Goal: Information Seeking & Learning: Compare options

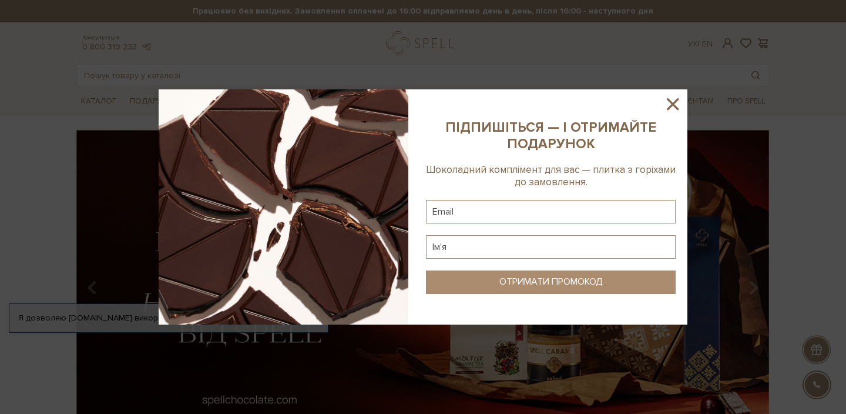
click at [676, 97] on icon at bounding box center [673, 104] width 20 height 20
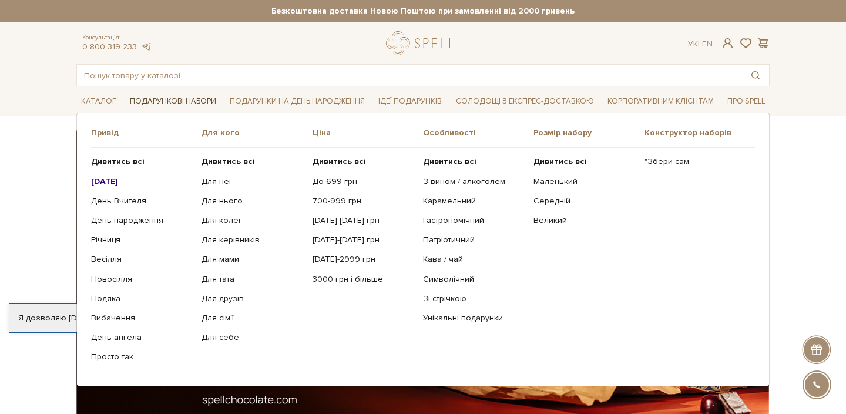
click at [203, 100] on link "Подарункові набори" at bounding box center [173, 101] width 96 height 18
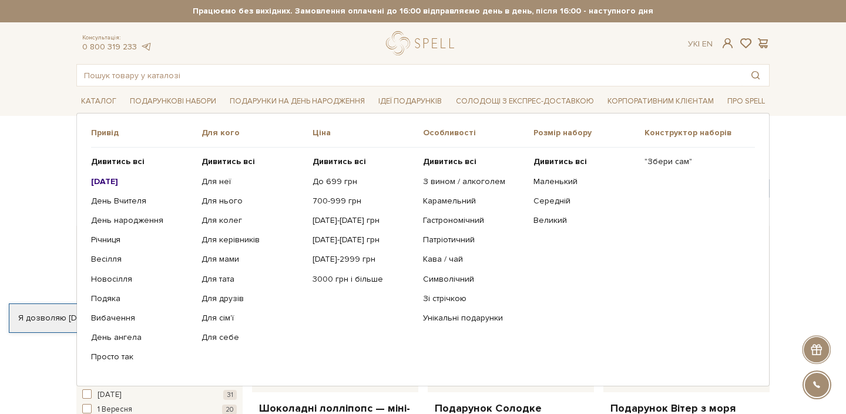
click at [116, 186] on b "[DATE]" at bounding box center [104, 181] width 27 height 10
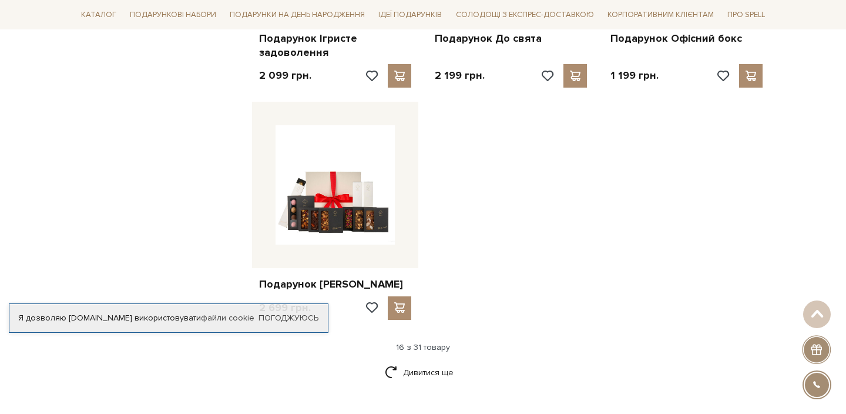
scroll to position [1355, 0]
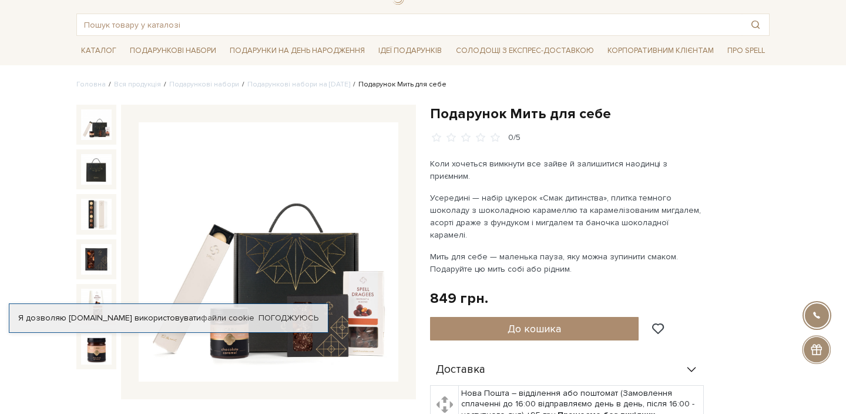
scroll to position [75, 0]
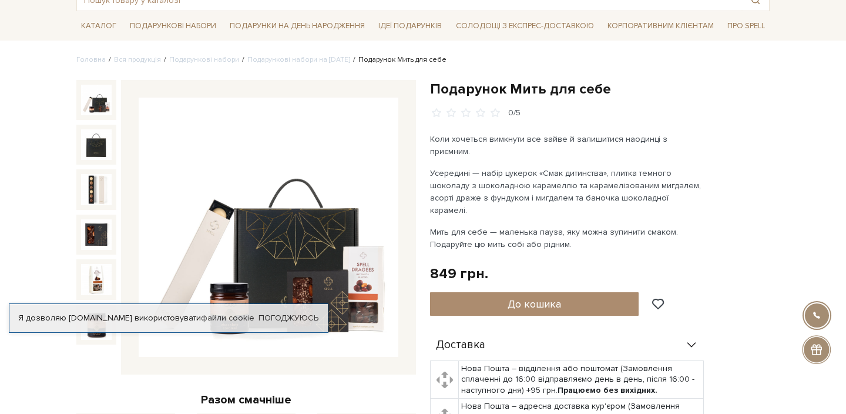
click at [319, 257] on img at bounding box center [269, 228] width 260 height 260
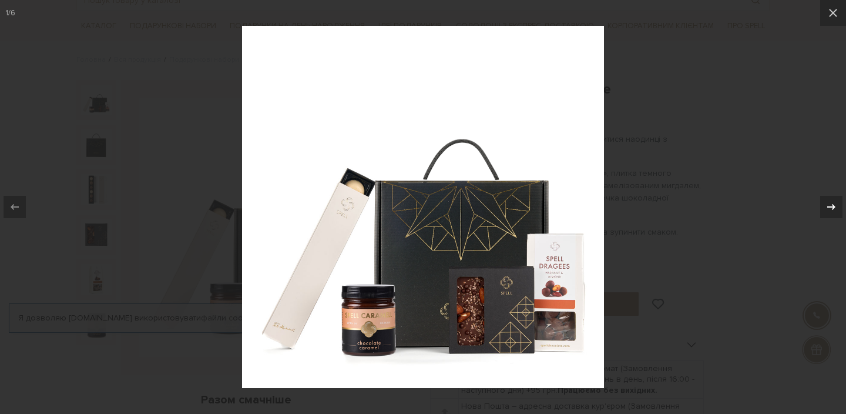
click at [836, 206] on icon at bounding box center [831, 207] width 14 height 14
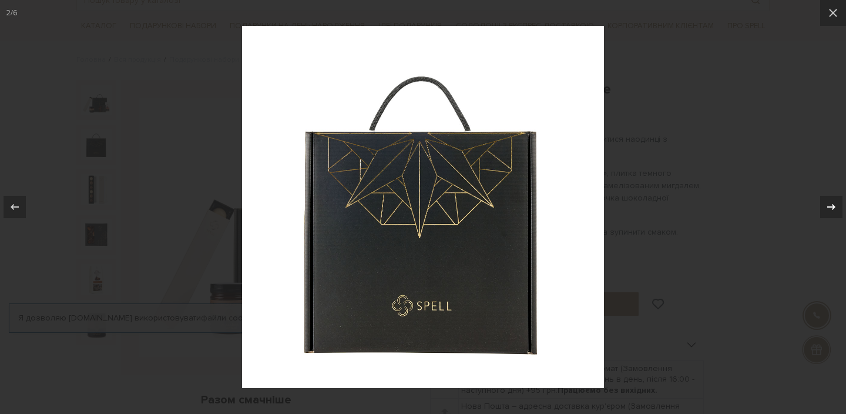
click at [836, 206] on icon at bounding box center [831, 207] width 14 height 14
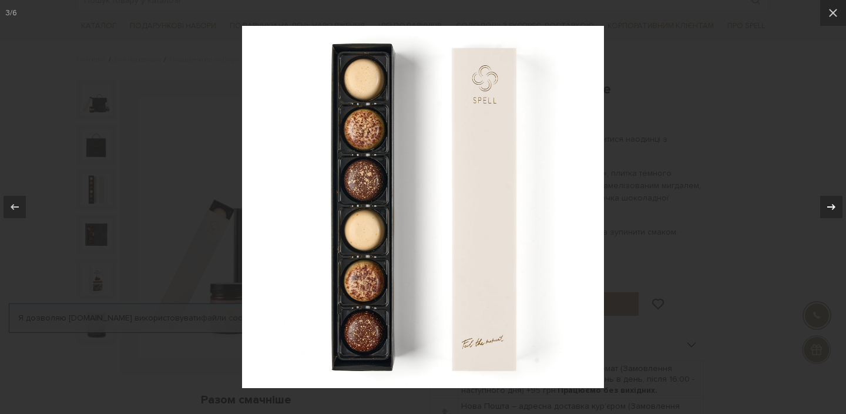
click at [836, 206] on icon at bounding box center [831, 207] width 14 height 14
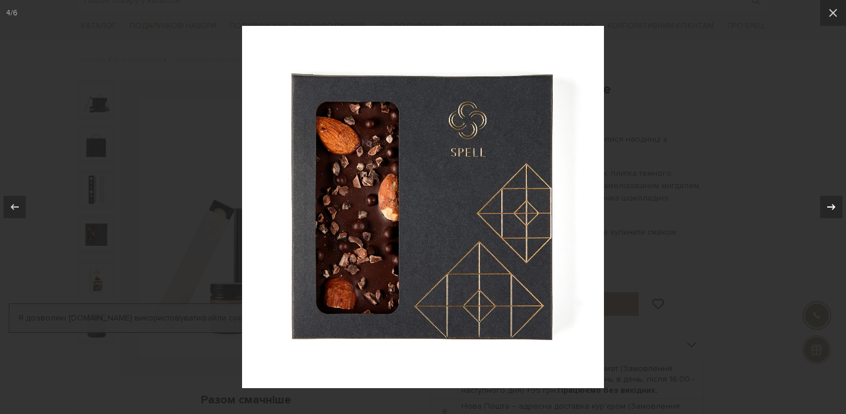
click at [836, 206] on icon at bounding box center [831, 207] width 14 height 14
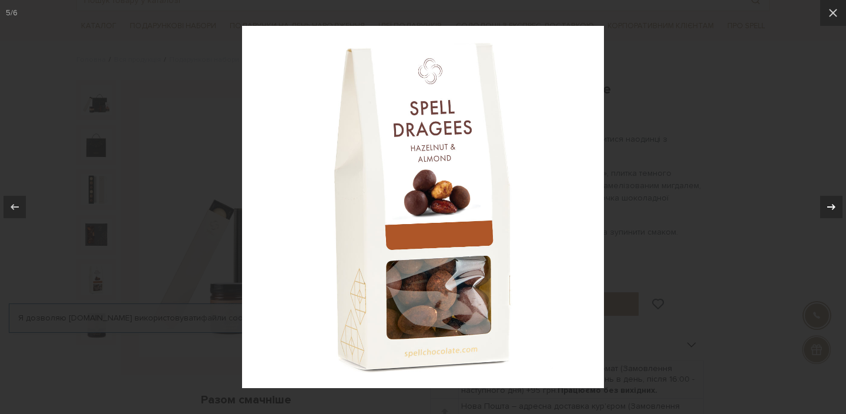
click at [836, 206] on icon at bounding box center [831, 207] width 14 height 14
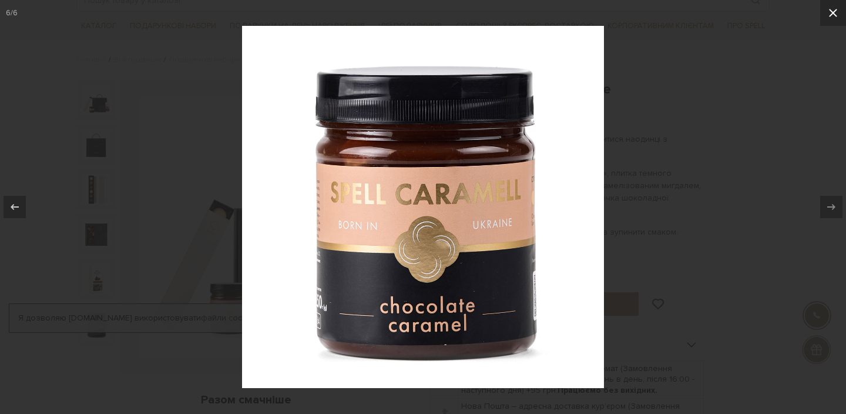
click at [842, 18] on button at bounding box center [833, 13] width 26 height 26
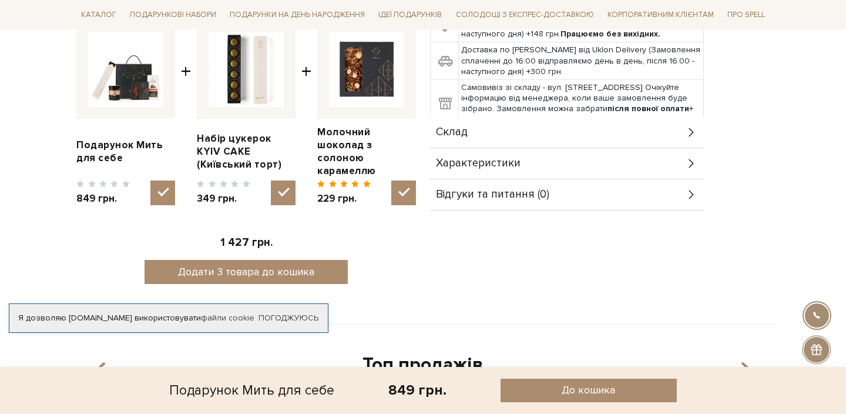
scroll to position [488, 0]
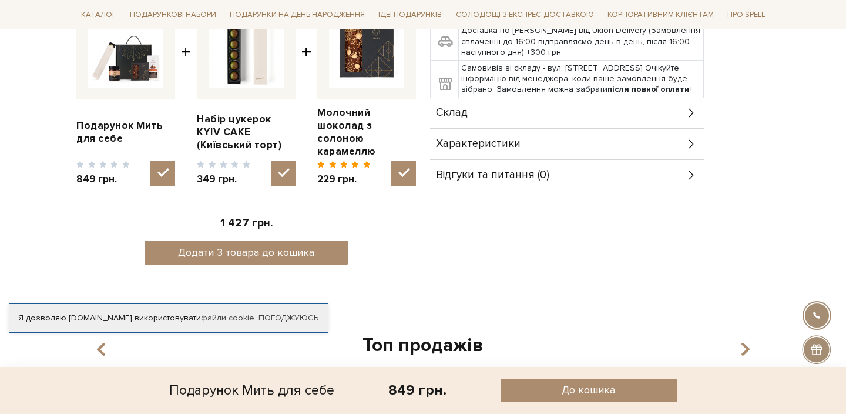
click at [569, 129] on div "Характеристики" at bounding box center [567, 144] width 274 height 31
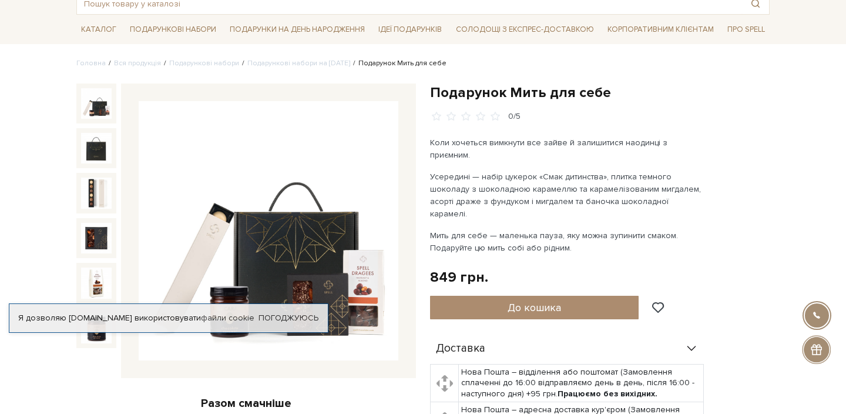
scroll to position [66, 0]
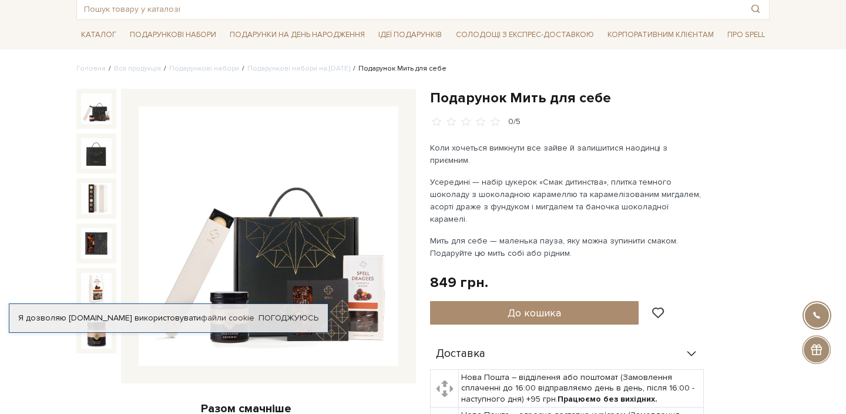
drag, startPoint x: 430, startPoint y: 169, endPoint x: 647, endPoint y: 199, distance: 218.7
click at [647, 199] on p "Усередині — набір цукерок «Смак дитинства», плитка темного шоколаду з шоколадно…" at bounding box center [568, 200] width 276 height 49
copy p "Усередині — набір цукерок «Смак дитинства», плитка темного шоколаду з шоколадно…"
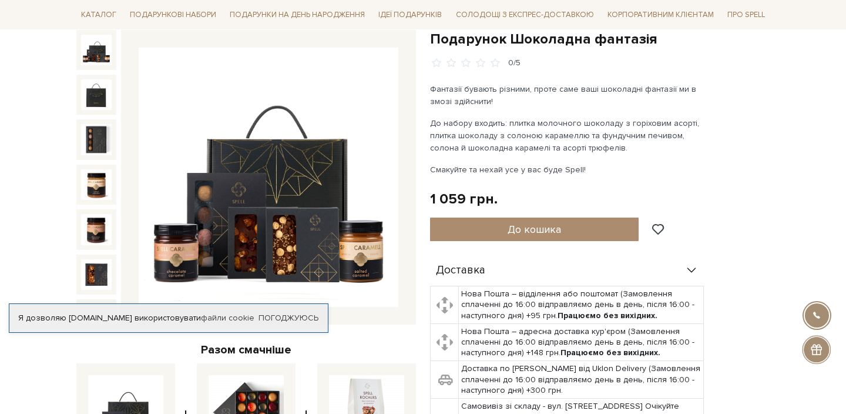
scroll to position [126, 0]
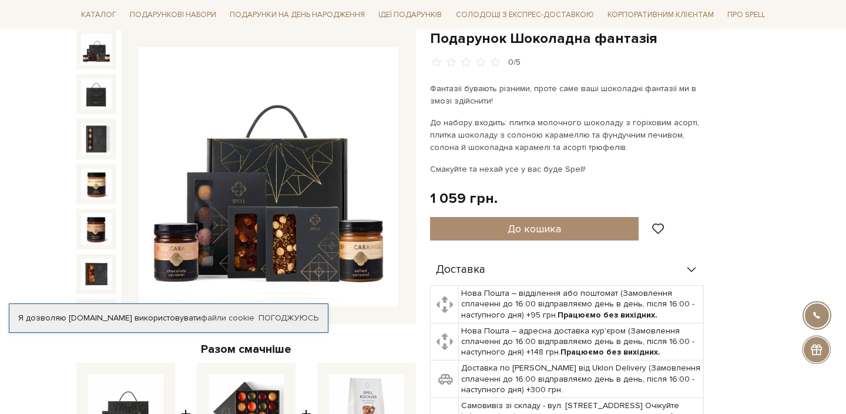
drag, startPoint x: 430, startPoint y: 122, endPoint x: 609, endPoint y: 144, distance: 180.0
click at [609, 145] on p "До набору входить: плитка молочного шоколаду з горіховим асорті, плитка шоколад…" at bounding box center [568, 134] width 276 height 37
copy p "До набору входить: плитка молочного шоколаду з горіховим асорті, плитка шоколад…"
